Goal: Transaction & Acquisition: Purchase product/service

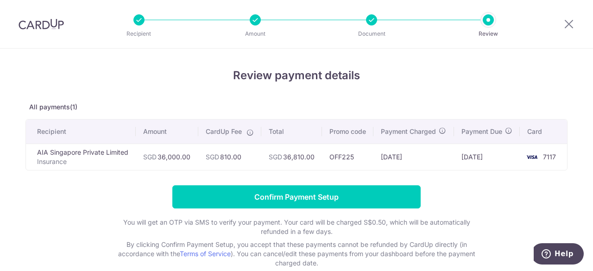
scroll to position [71, 0]
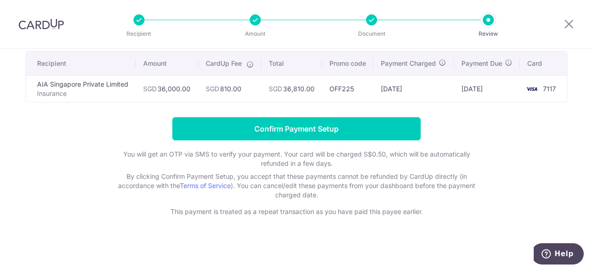
drag, startPoint x: 38, startPoint y: 23, endPoint x: 333, endPoint y: 63, distance: 297.6
click at [39, 23] on img at bounding box center [41, 24] width 45 height 11
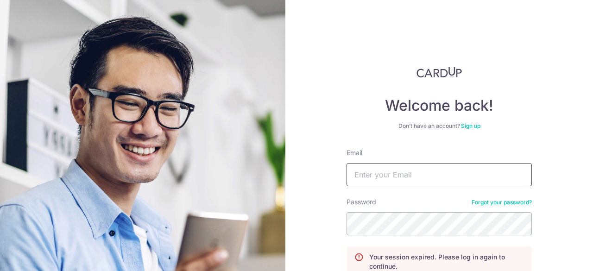
click at [384, 173] on input "Email" at bounding box center [438, 174] width 185 height 23
click at [389, 170] on input "dare" at bounding box center [438, 174] width 185 height 23
click at [380, 169] on input "dare" at bounding box center [438, 174] width 185 height 23
type input "daredaniel@gmail.com"
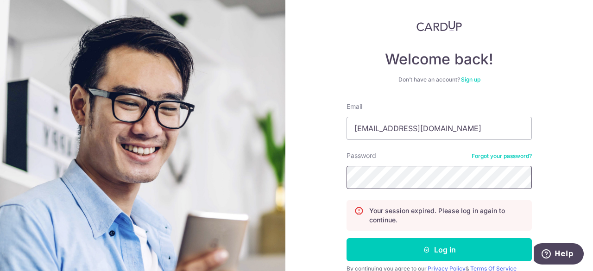
scroll to position [88, 0]
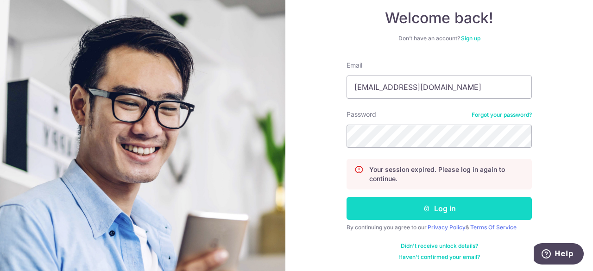
click at [455, 212] on button "Log in" at bounding box center [438, 208] width 185 height 23
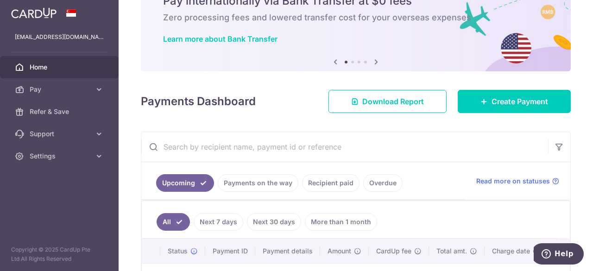
scroll to position [44, 0]
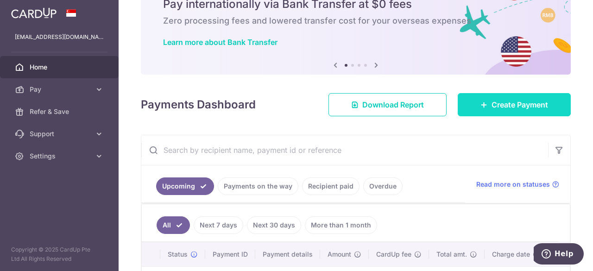
click at [472, 95] on link "Create Payment" at bounding box center [513, 104] width 113 height 23
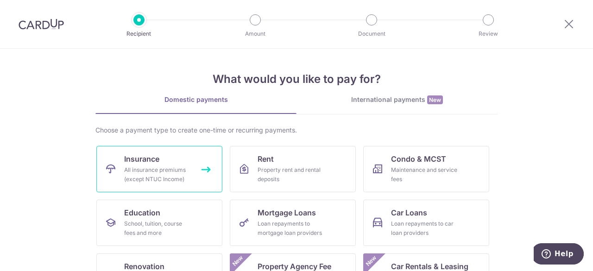
click at [153, 169] on div "All insurance premiums (except NTUC Income)" at bounding box center [157, 174] width 67 height 19
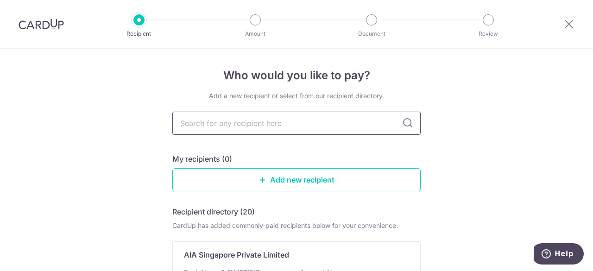
click at [257, 128] on input "text" at bounding box center [296, 123] width 248 height 23
type input "aia"
click at [405, 117] on input "aia" at bounding box center [296, 123] width 248 height 23
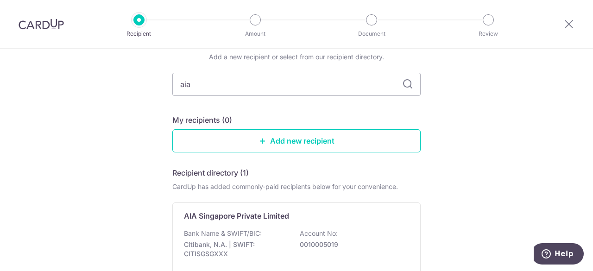
scroll to position [93, 0]
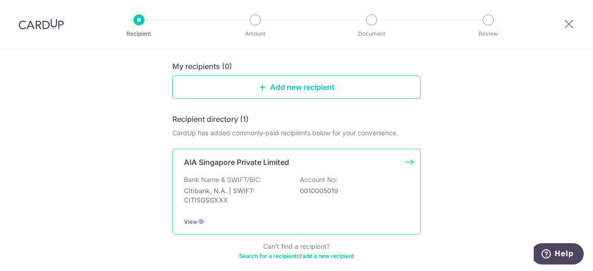
click at [256, 200] on p "Citibank, N.A. | SWIFT: CITISGSGXXX" at bounding box center [236, 195] width 104 height 19
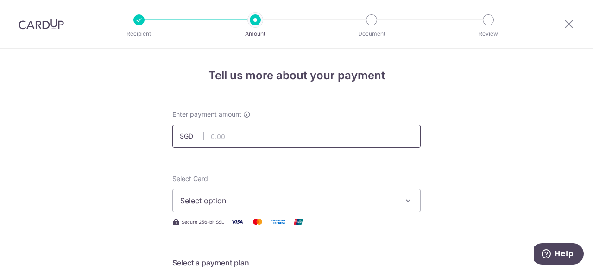
drag, startPoint x: 0, startPoint y: 0, endPoint x: 247, endPoint y: 140, distance: 283.6
click at [247, 140] on input "text" at bounding box center [296, 136] width 248 height 23
type input "36,000.00"
click at [324, 176] on div "Select Card Select option Add credit card Your Cards **** 7117 **** 1008" at bounding box center [296, 193] width 248 height 38
click at [267, 200] on span "Select option" at bounding box center [288, 200] width 216 height 11
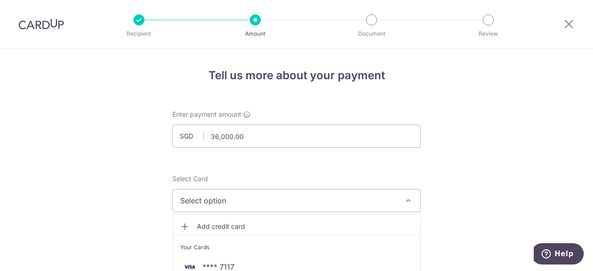
scroll to position [46, 0]
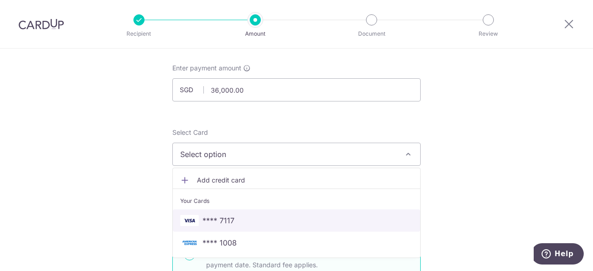
click at [250, 210] on link "**** 7117" at bounding box center [296, 220] width 247 height 22
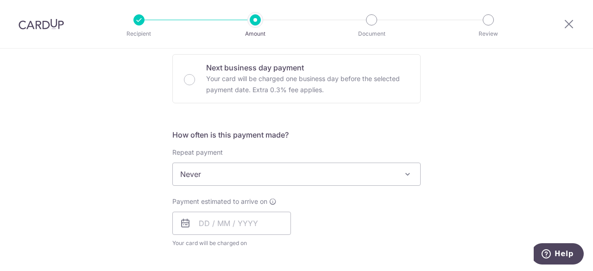
scroll to position [324, 0]
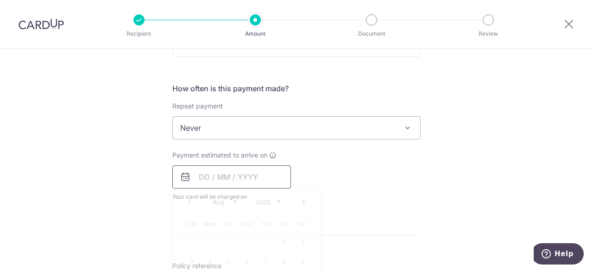
click at [203, 175] on input "text" at bounding box center [231, 176] width 119 height 23
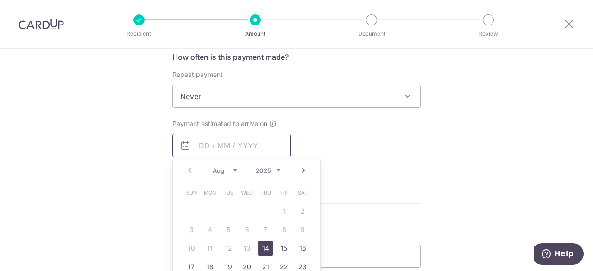
scroll to position [370, 0]
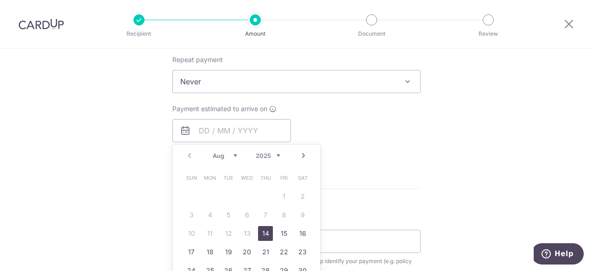
click at [261, 232] on link "14" at bounding box center [265, 233] width 15 height 15
type input "14/08/2025"
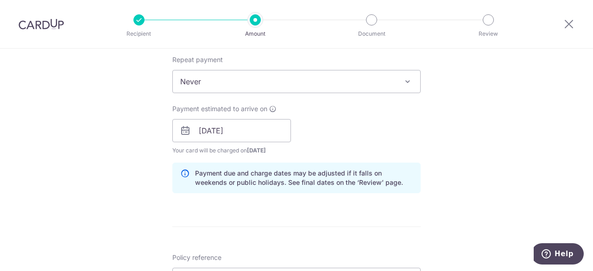
scroll to position [463, 0]
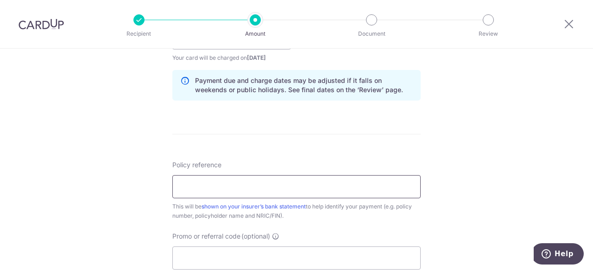
click at [246, 188] on input "Policy reference" at bounding box center [296, 186] width 248 height 23
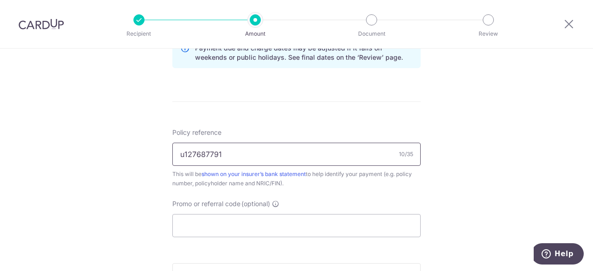
scroll to position [509, 0]
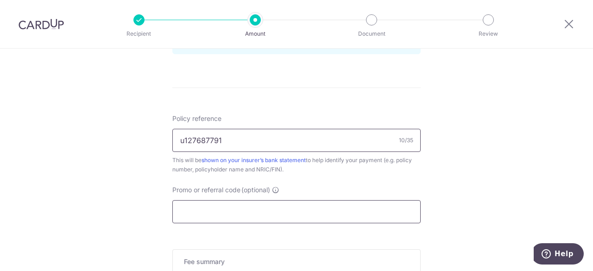
type input "u127687791"
click at [200, 213] on input "Promo or referral code (optional)" at bounding box center [296, 211] width 248 height 23
click at [200, 212] on input "Promo or referral code (optional)" at bounding box center [296, 211] width 248 height 23
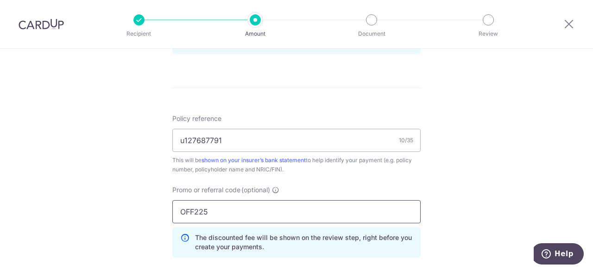
type input "OFF225"
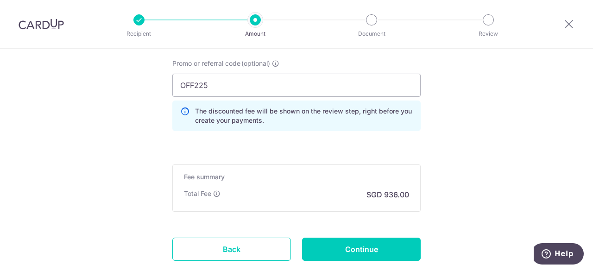
scroll to position [692, 0]
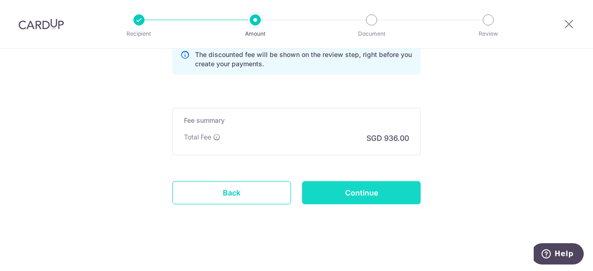
click at [352, 187] on input "Continue" at bounding box center [361, 192] width 119 height 23
type input "Create Schedule"
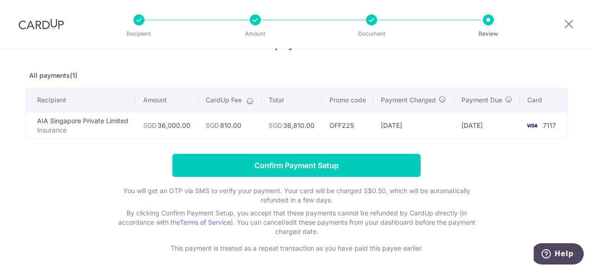
scroll to position [46, 0]
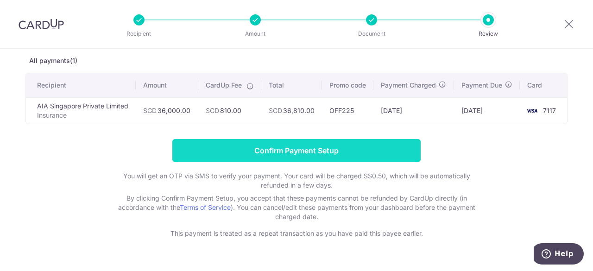
click at [256, 149] on input "Confirm Payment Setup" at bounding box center [296, 150] width 248 height 23
